Goal: Task Accomplishment & Management: Manage account settings

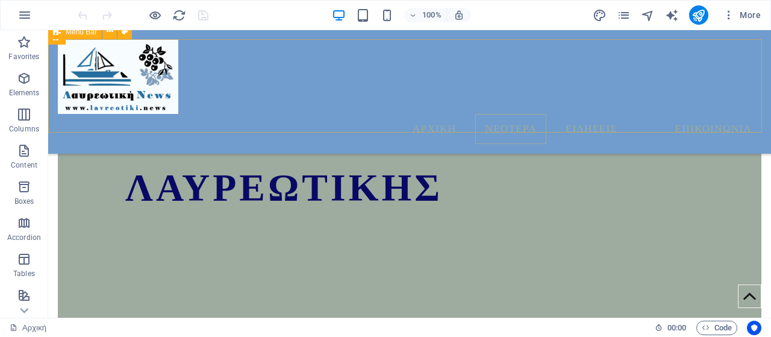
scroll to position [637, 0]
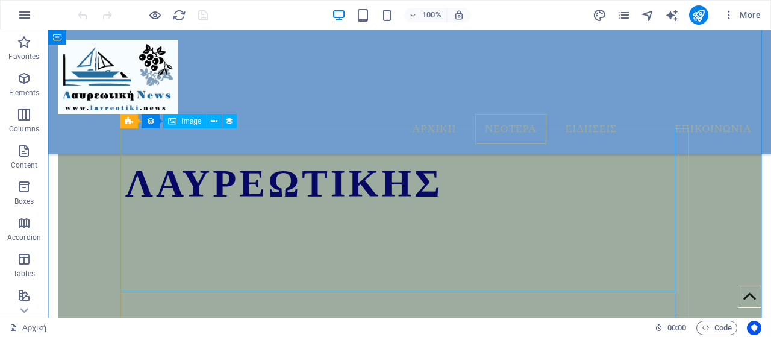
scroll to position [697, 0]
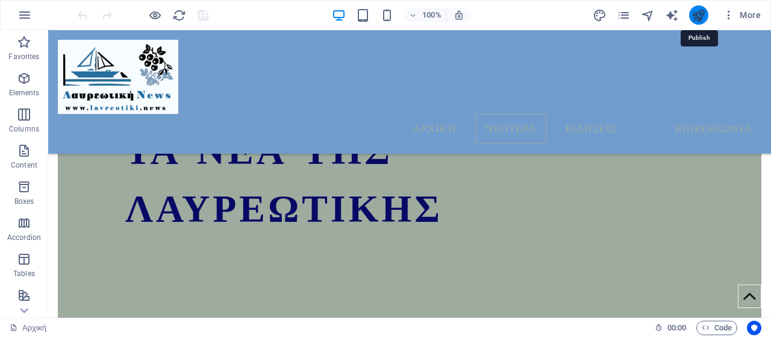
click at [701, 12] on icon "publish" at bounding box center [698, 15] width 14 height 14
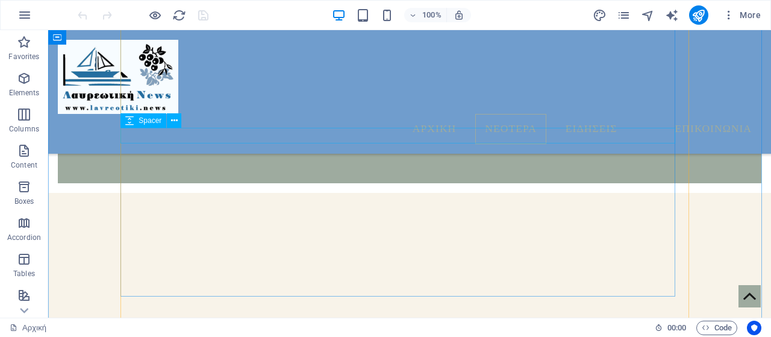
scroll to position [938, 0]
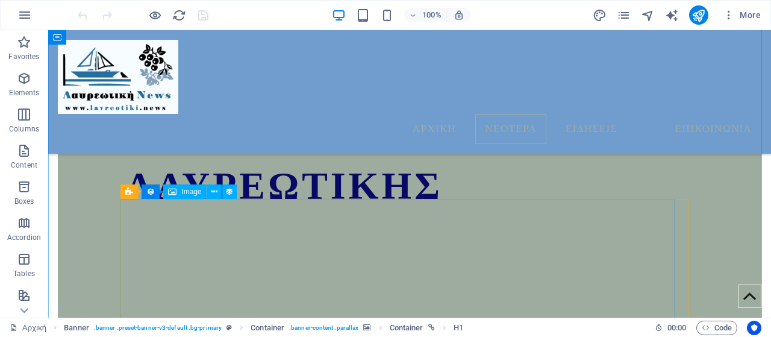
scroll to position [697, 0]
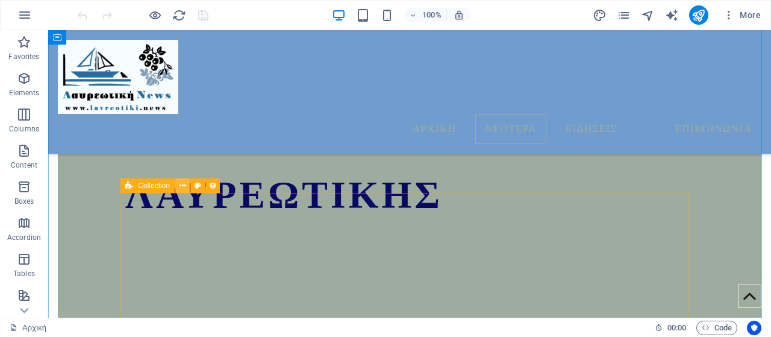
click at [178, 188] on button at bounding box center [182, 185] width 14 height 14
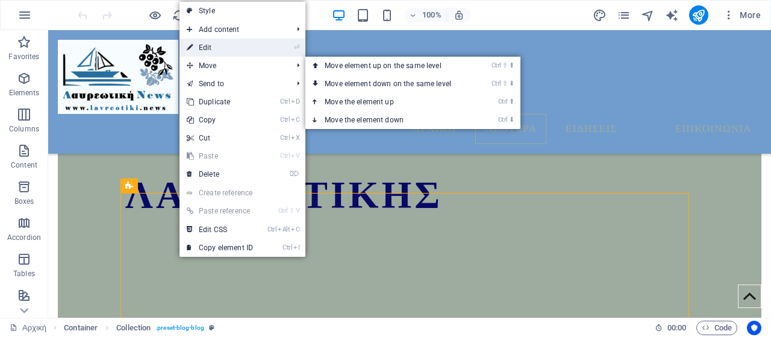
drag, startPoint x: 222, startPoint y: 49, endPoint x: 153, endPoint y: 84, distance: 77.3
click at [222, 49] on link "⏎ Edit" at bounding box center [219, 48] width 81 height 18
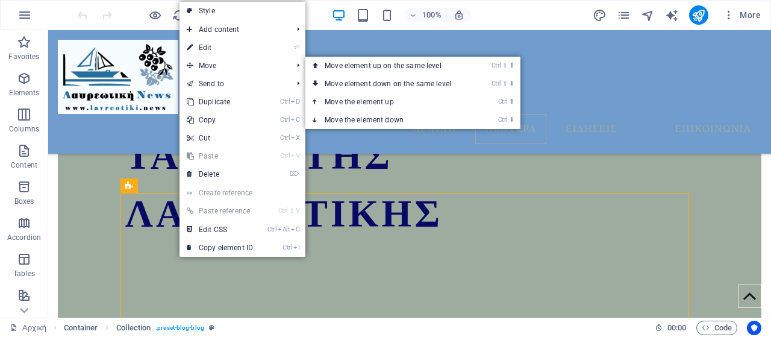
select select "columns.publishing_date_DESC"
select select "columns.status"
select select "columns.publishing_date"
select select "past"
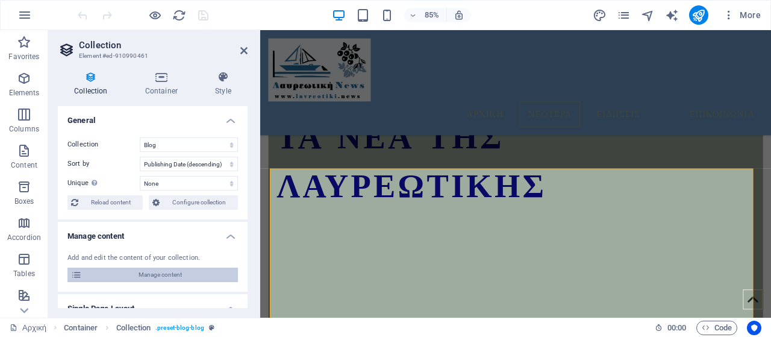
click at [157, 276] on span "Manage content" at bounding box center [159, 274] width 149 height 14
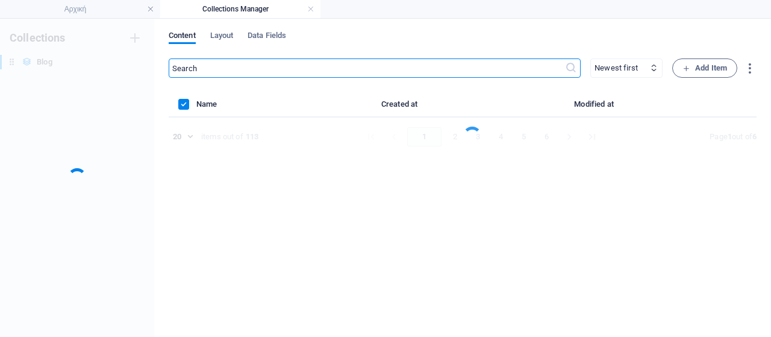
scroll to position [0, 0]
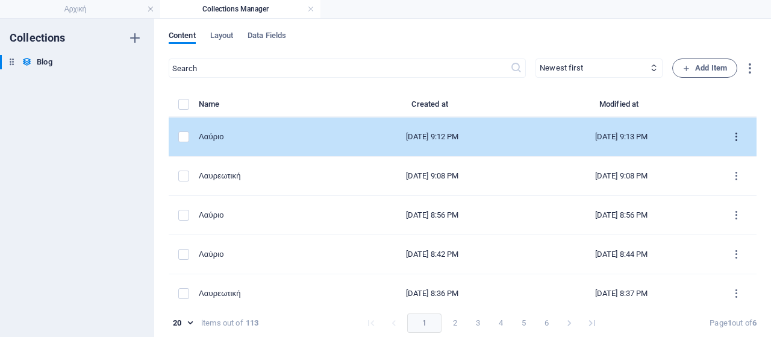
click at [733, 136] on icon "items list" at bounding box center [735, 136] width 11 height 11
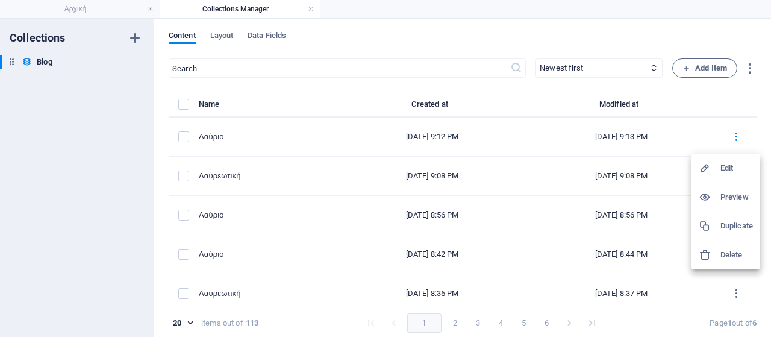
click at [730, 172] on h6 "Edit" at bounding box center [736, 168] width 33 height 14
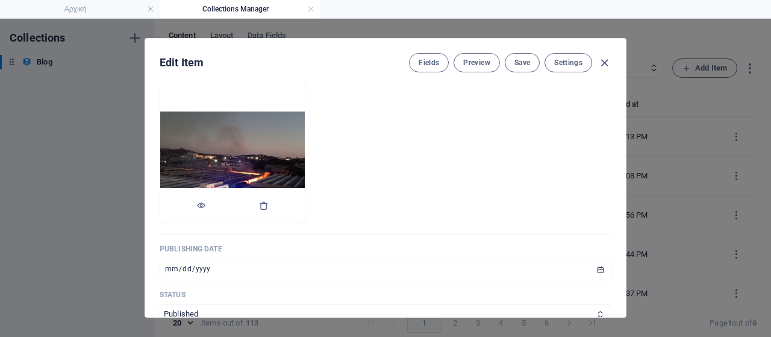
scroll to position [482, 0]
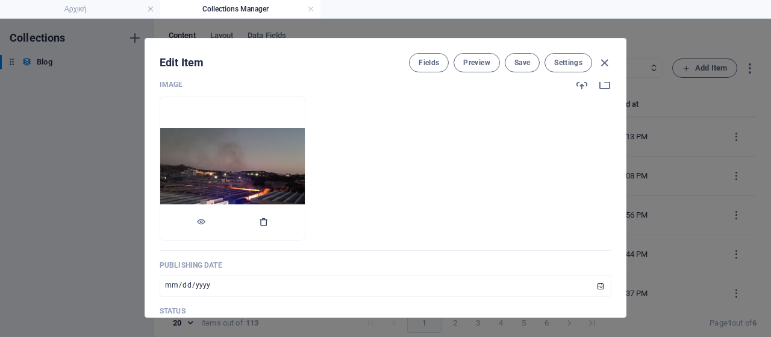
click at [269, 235] on button "button" at bounding box center [264, 222] width 10 height 36
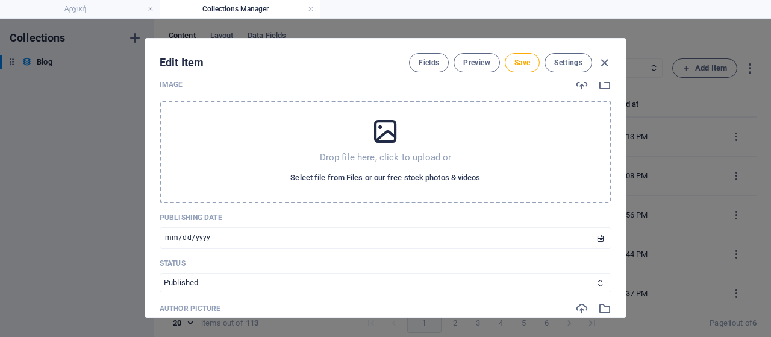
click at [332, 185] on span "Select file from Files or our free stock photos & videos" at bounding box center [385, 177] width 190 height 14
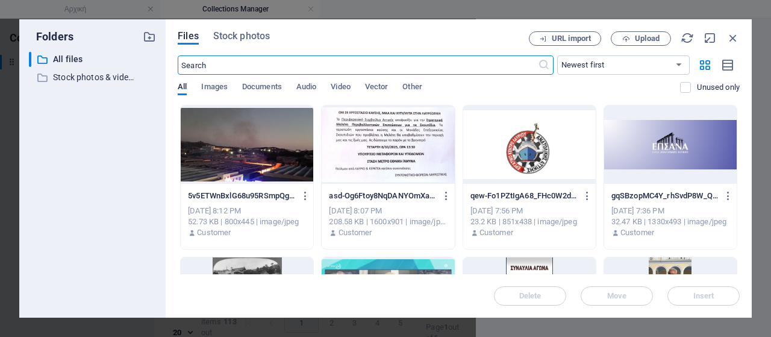
scroll to position [500, 0]
click at [649, 37] on span "Upload" at bounding box center [647, 38] width 25 height 7
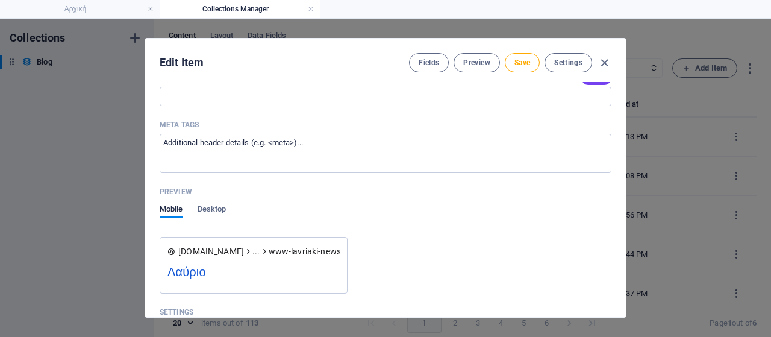
scroll to position [1431, 0]
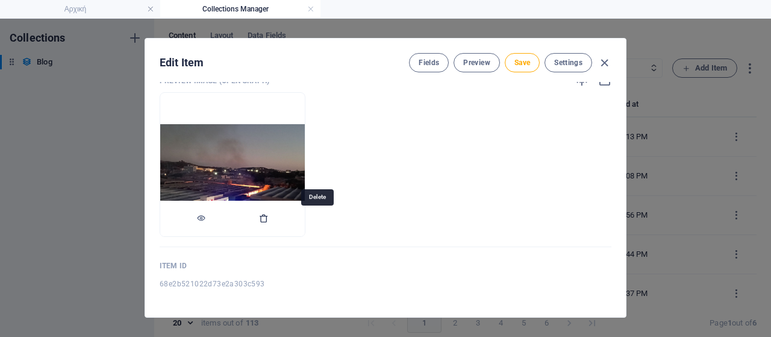
click at [269, 216] on icon "button" at bounding box center [264, 218] width 10 height 10
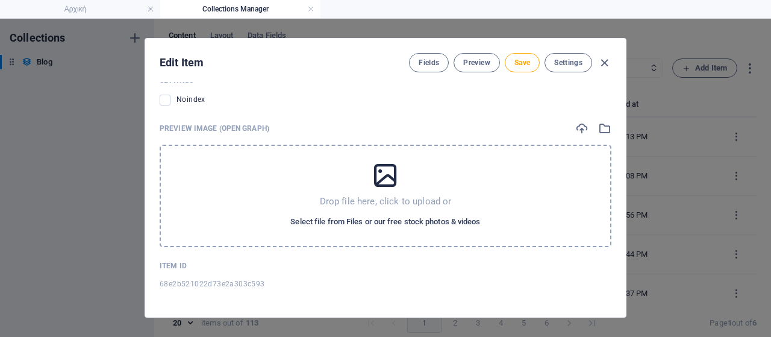
click at [330, 217] on span "Select file from Files or our free stock photos & videos" at bounding box center [385, 221] width 190 height 14
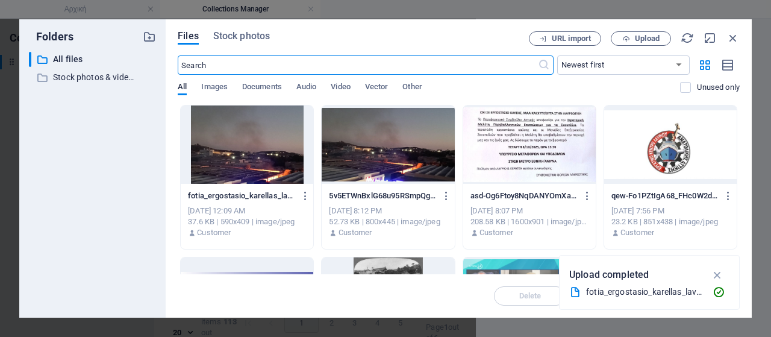
scroll to position [1401, 0]
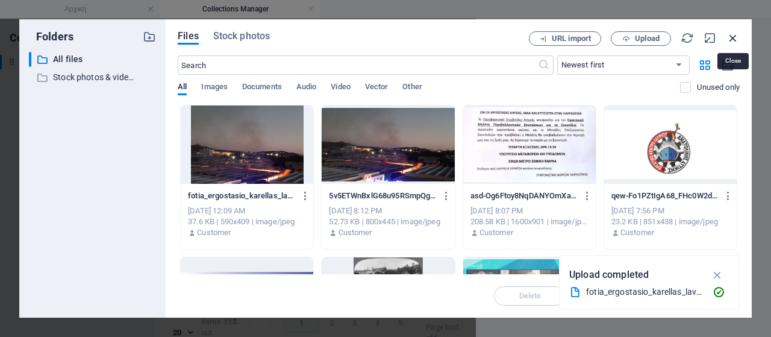
click at [734, 40] on icon "button" at bounding box center [732, 37] width 13 height 13
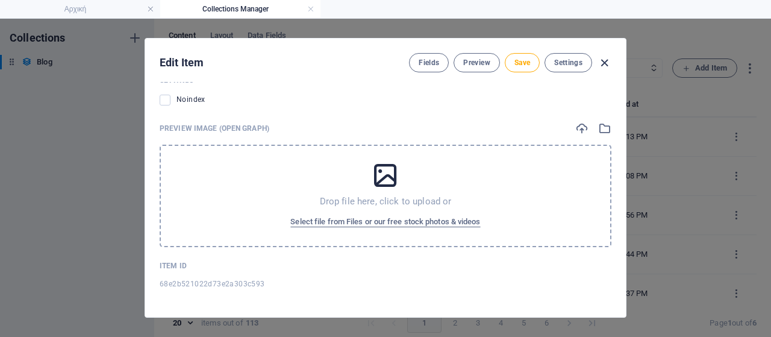
click at [603, 61] on icon "button" at bounding box center [604, 63] width 14 height 14
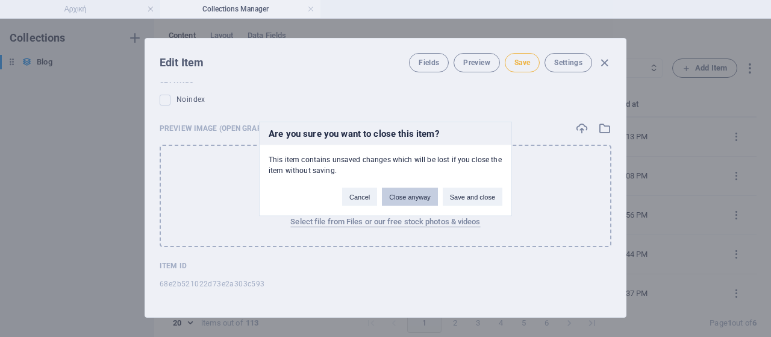
click at [420, 198] on button "Close anyway" at bounding box center [409, 196] width 55 height 18
type input "2025-10-06"
type input "www-lavriaki-news-blog-post-fotia520"
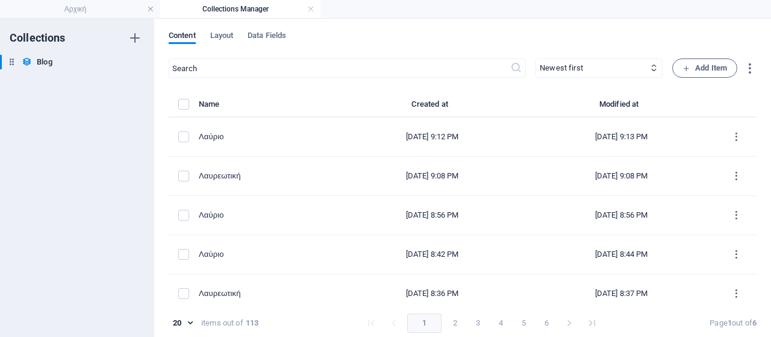
scroll to position [1201, 0]
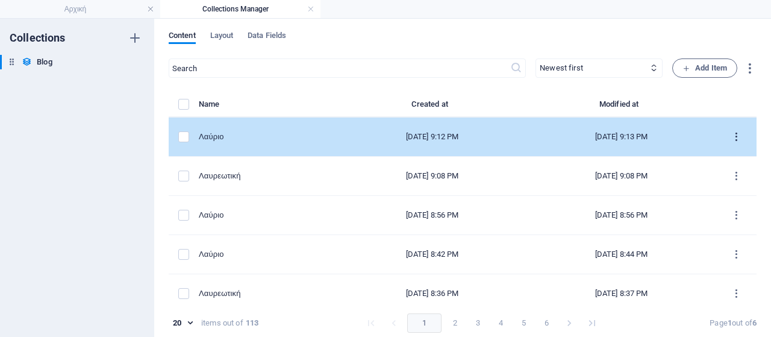
click at [734, 137] on icon "items list" at bounding box center [735, 136] width 11 height 11
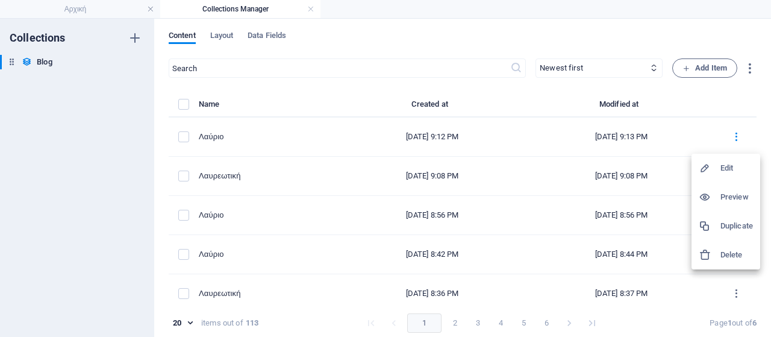
click at [733, 255] on h6 "Delete" at bounding box center [736, 254] width 33 height 14
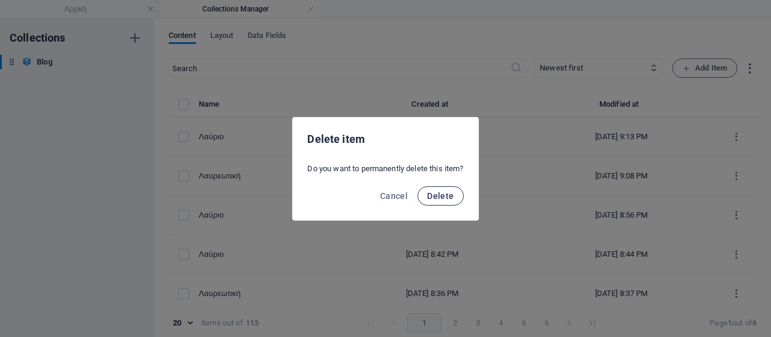
click at [441, 197] on span "Delete" at bounding box center [440, 196] width 26 height 10
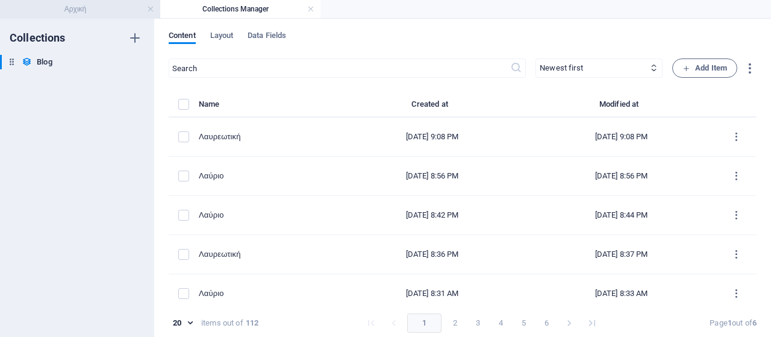
click at [104, 10] on h4 "Αρχική" at bounding box center [80, 8] width 160 height 13
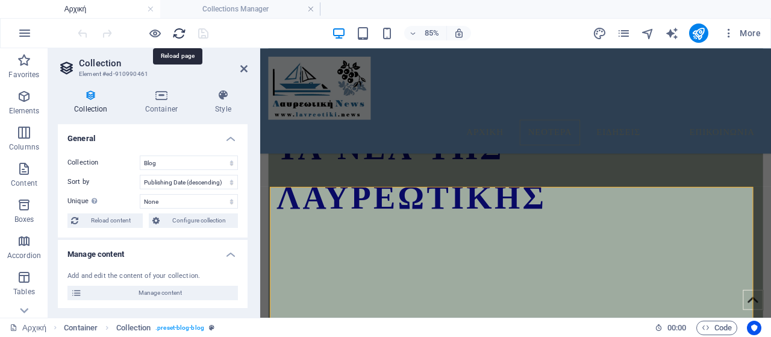
click at [179, 30] on icon "reload" at bounding box center [179, 33] width 14 height 14
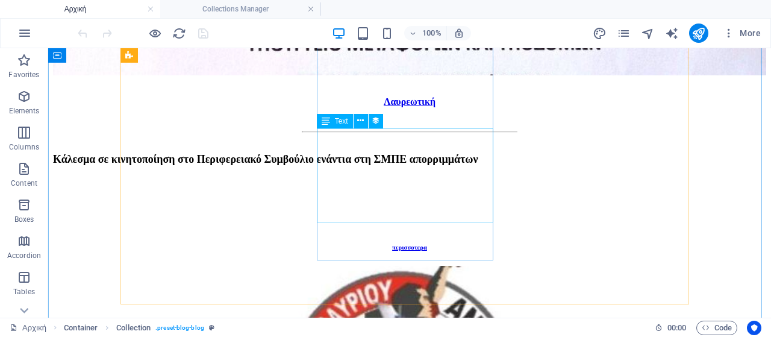
scroll to position [926, 0]
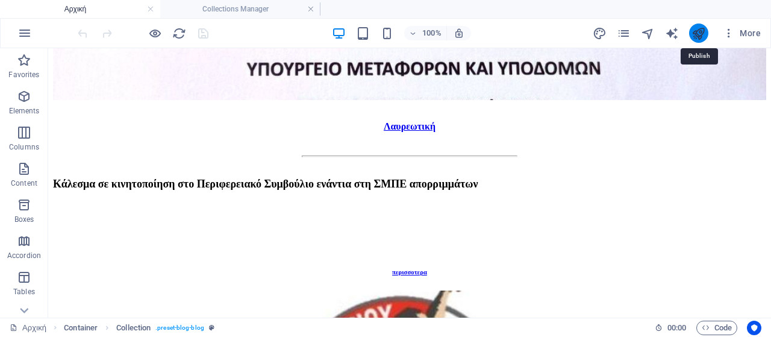
click at [702, 35] on icon "publish" at bounding box center [698, 33] width 14 height 14
